Goal: Transaction & Acquisition: Obtain resource

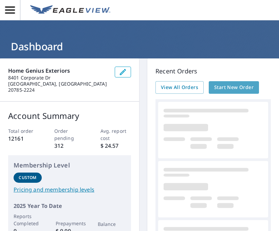
click at [236, 87] on span "Start New Order" at bounding box center [233, 87] width 39 height 8
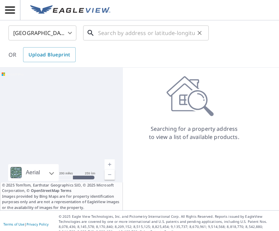
click at [124, 37] on input "text" at bounding box center [146, 32] width 97 height 19
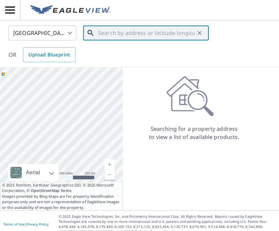
paste input "[STREET_ADDRESS]"
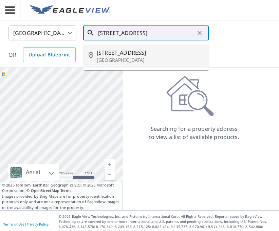
click at [126, 54] on span "[STREET_ADDRESS]" at bounding box center [150, 53] width 107 height 8
type input "[STREET_ADDRESS][PERSON_NAME]"
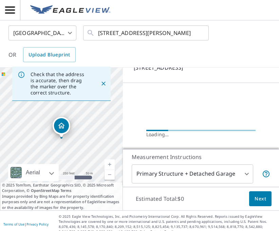
scroll to position [60, 0]
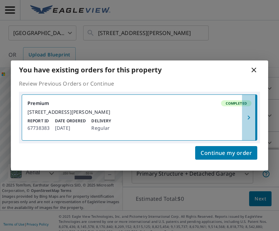
click at [248, 118] on icon "button" at bounding box center [249, 117] width 8 height 8
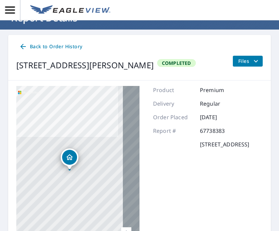
scroll to position [16, 0]
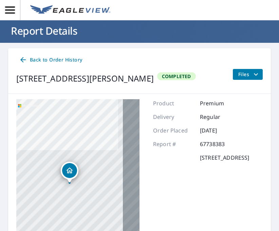
click at [254, 73] on icon "filesDropdownBtn-67738383" at bounding box center [256, 74] width 8 height 8
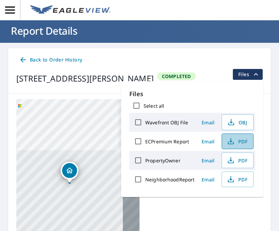
click at [234, 145] on span "PDF" at bounding box center [237, 141] width 22 height 8
